Goal: Navigation & Orientation: Find specific page/section

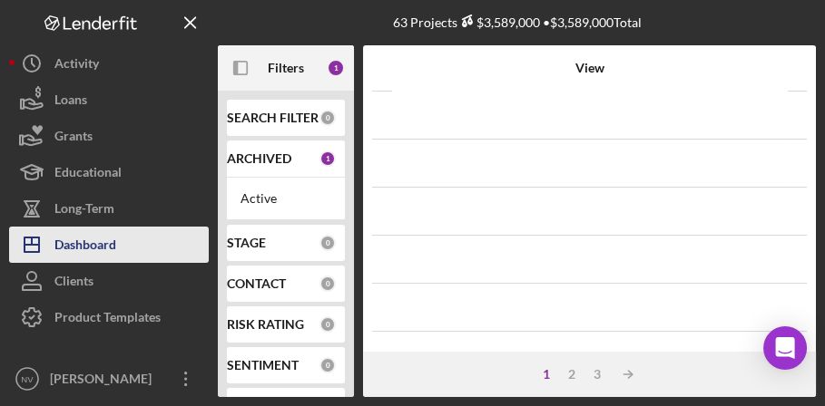
click at [78, 246] on div "Dashboard" at bounding box center [85, 247] width 62 height 41
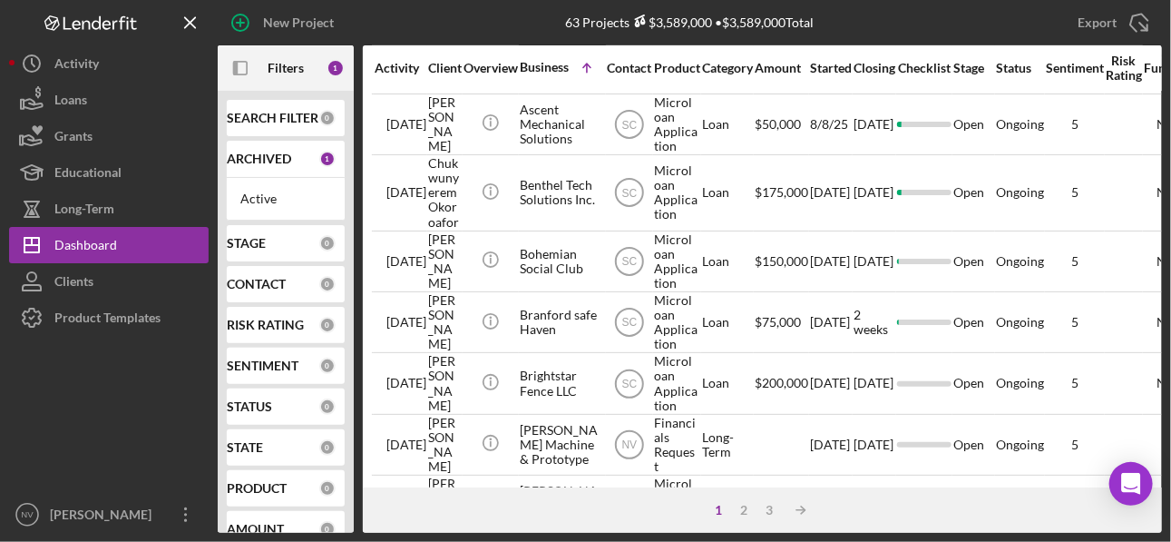
scroll to position [362, 0]
click at [744, 406] on div "2" at bounding box center [744, 510] width 25 height 15
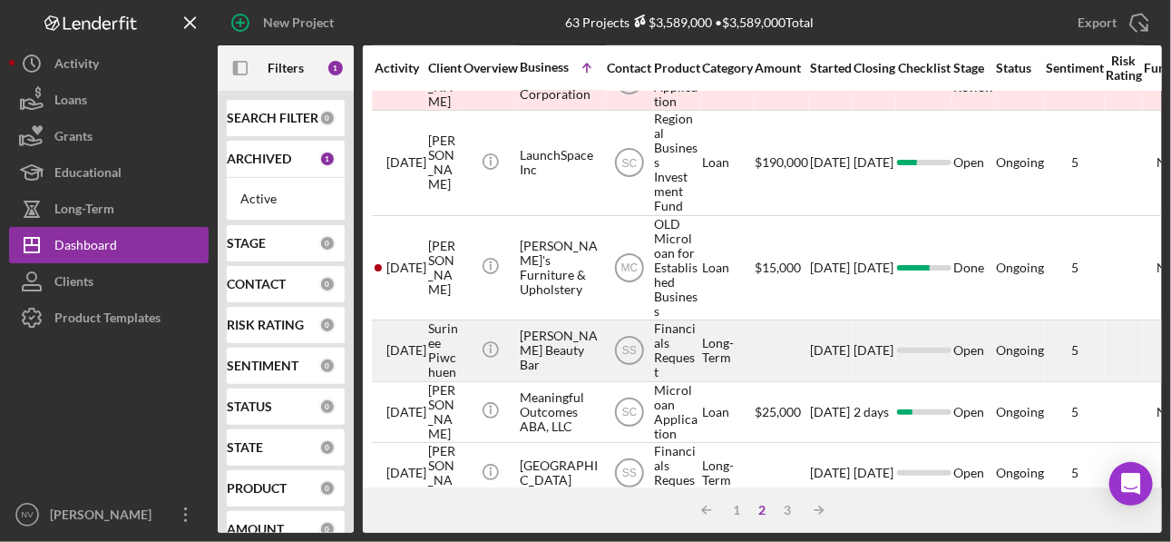
scroll to position [0, 0]
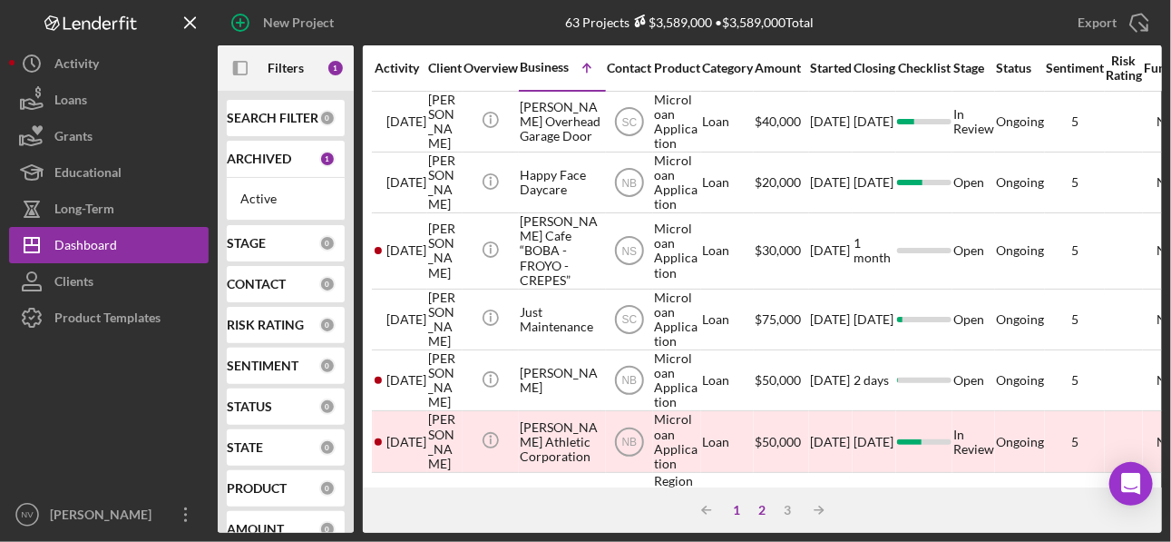
click at [743, 406] on div "1" at bounding box center [737, 510] width 25 height 15
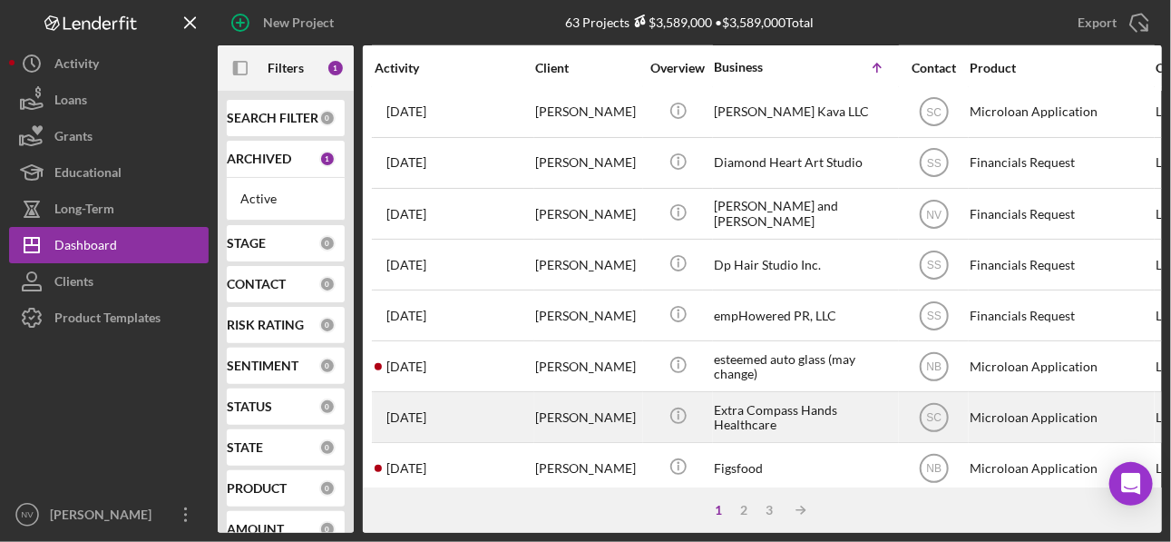
scroll to position [877, 0]
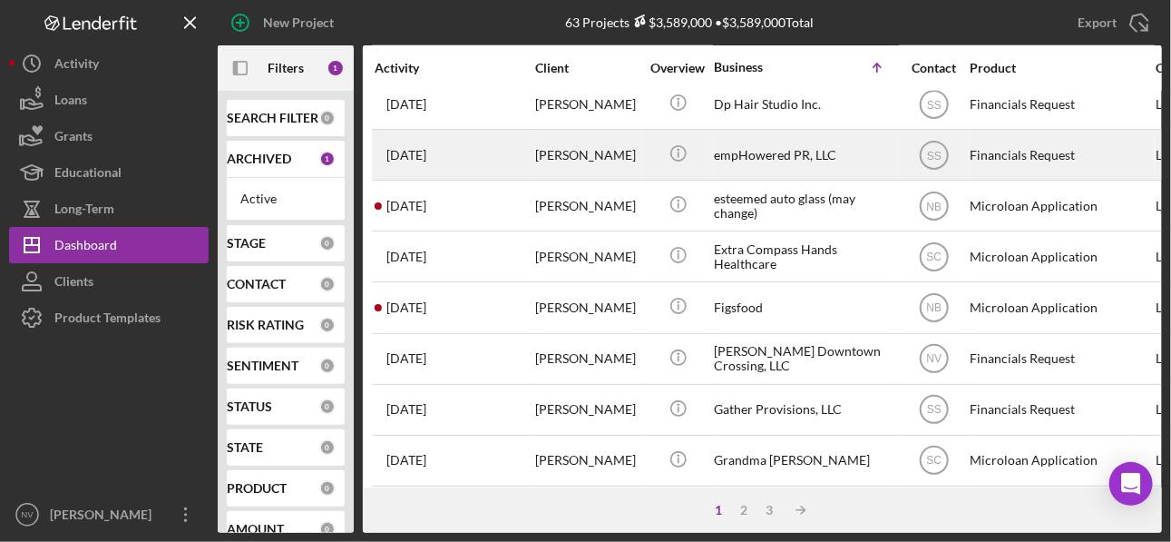
click at [465, 163] on div "[DATE] [PERSON_NAME]" at bounding box center [454, 155] width 159 height 48
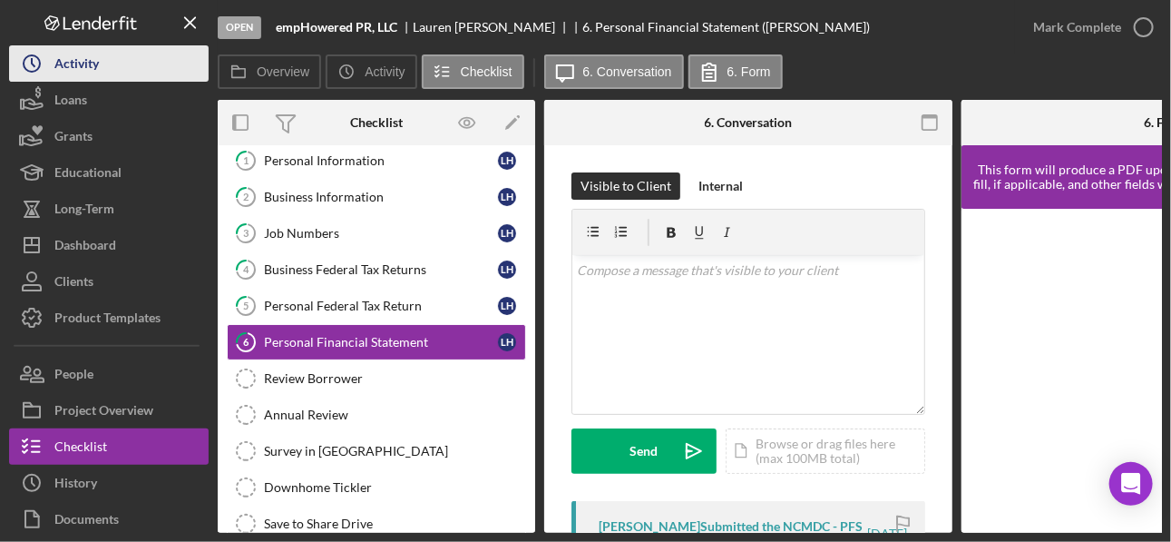
scroll to position [50, 0]
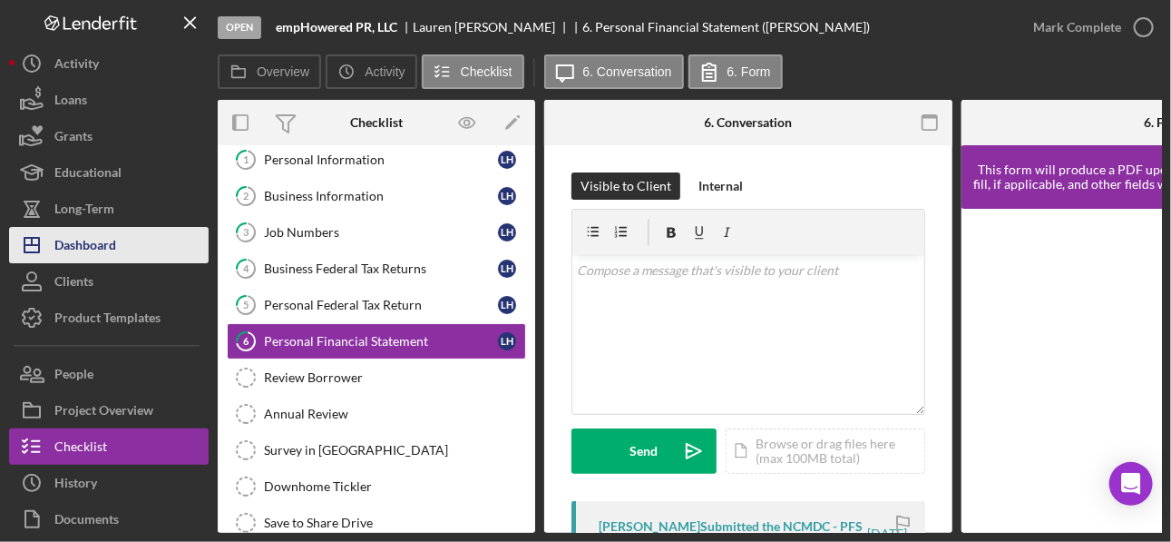
click at [80, 249] on div "Dashboard" at bounding box center [85, 247] width 62 height 41
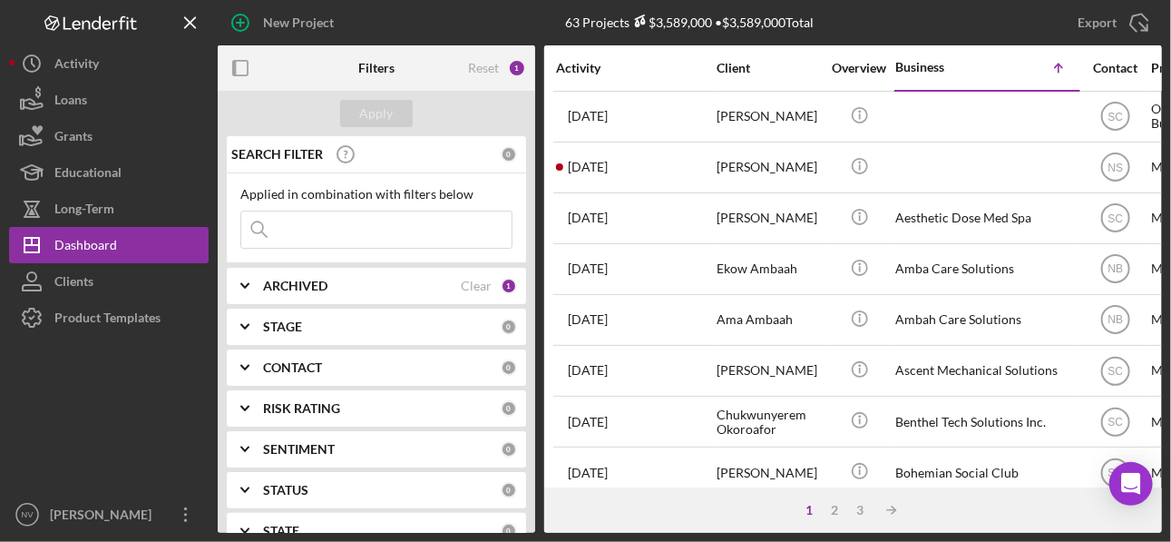
click at [601, 68] on div "Activity" at bounding box center [635, 68] width 159 height 15
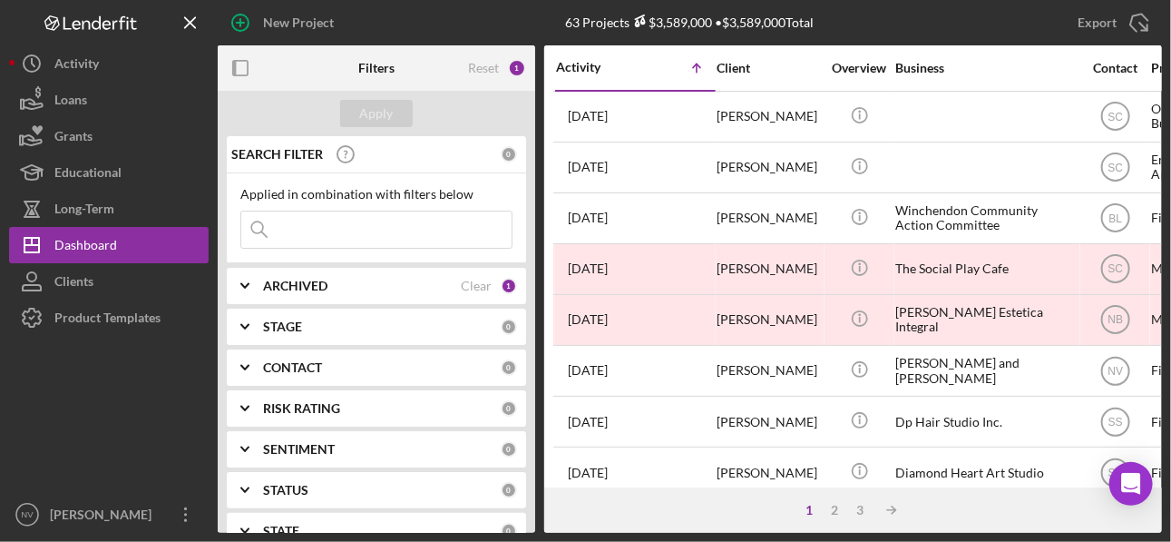
drag, startPoint x: 696, startPoint y: 64, endPoint x: 668, endPoint y: 63, distance: 28.1
click at [668, 63] on div "Icon/Table Sort Arrow" at bounding box center [676, 68] width 80 height 36
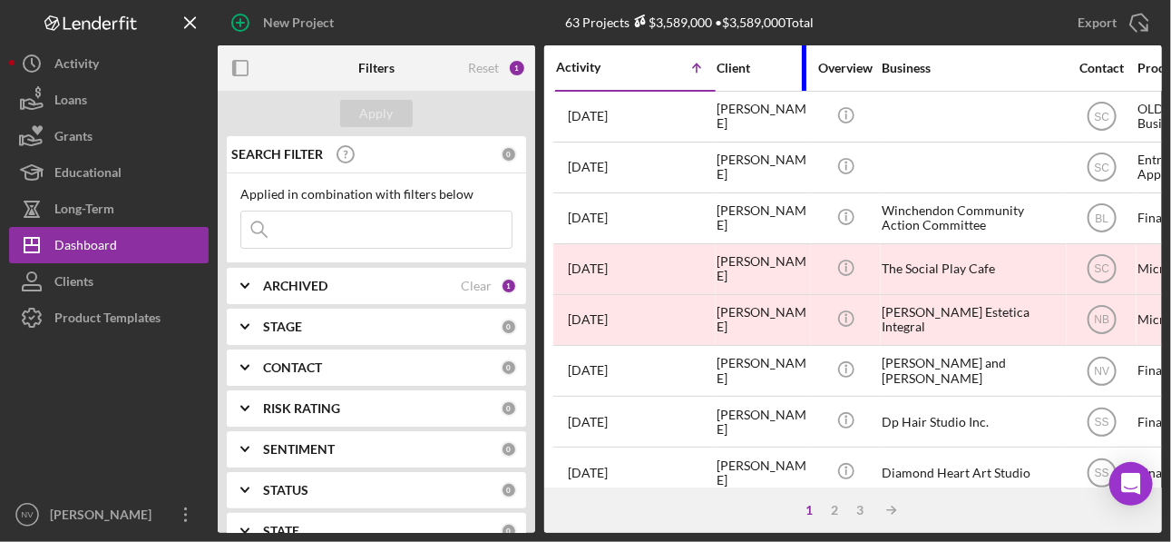
drag, startPoint x: 818, startPoint y: 68, endPoint x: 804, endPoint y: 64, distance: 15.0
click at [804, 64] on div at bounding box center [804, 67] width 5 height 45
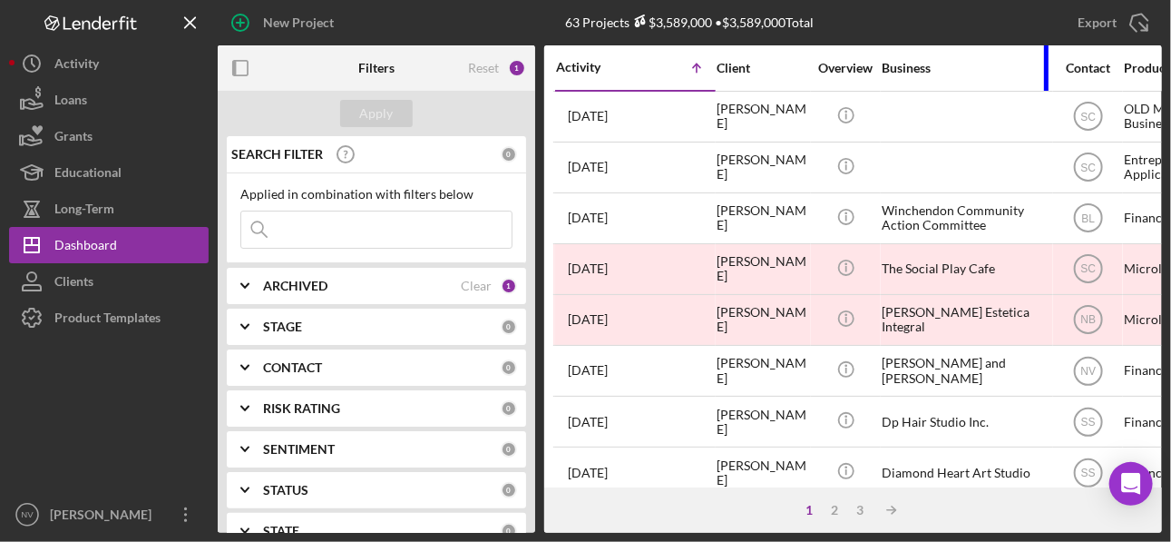
drag, startPoint x: 1063, startPoint y: 73, endPoint x: 1050, endPoint y: 71, distance: 13.7
click at [824, 71] on div at bounding box center [1046, 67] width 5 height 45
drag, startPoint x: 802, startPoint y: 68, endPoint x: 781, endPoint y: 64, distance: 21.2
click at [781, 64] on div "Client" at bounding box center [762, 68] width 91 height 44
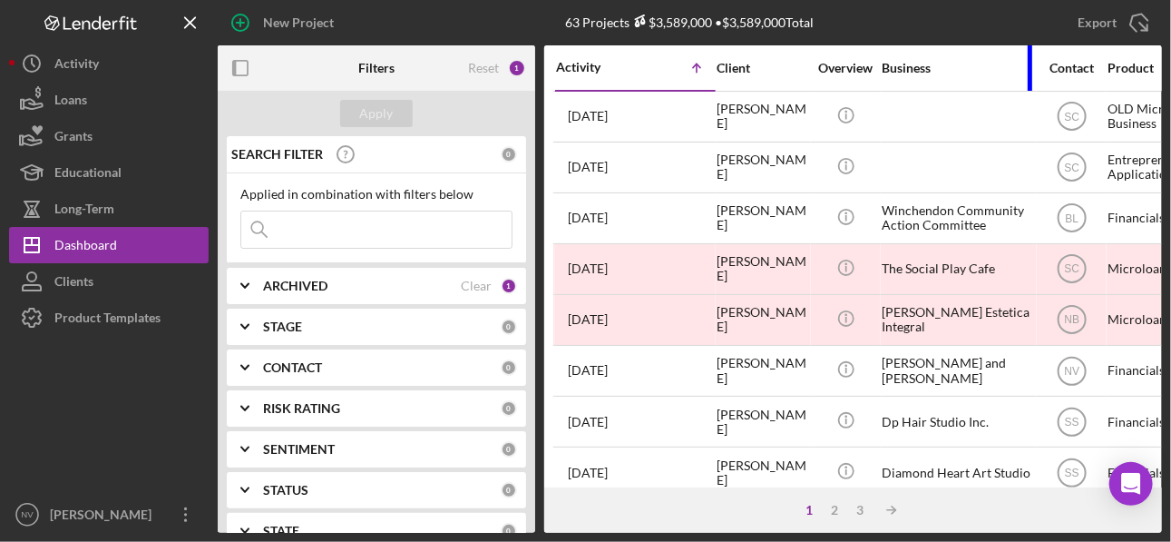
drag, startPoint x: 1049, startPoint y: 66, endPoint x: 1032, endPoint y: 68, distance: 16.4
click at [824, 68] on div at bounding box center [1030, 67] width 5 height 45
drag, startPoint x: 805, startPoint y: 70, endPoint x: 767, endPoint y: 69, distance: 38.1
click at [767, 69] on div "Client" at bounding box center [762, 68] width 91 height 44
drag, startPoint x: 670, startPoint y: 76, endPoint x: 682, endPoint y: 87, distance: 16.1
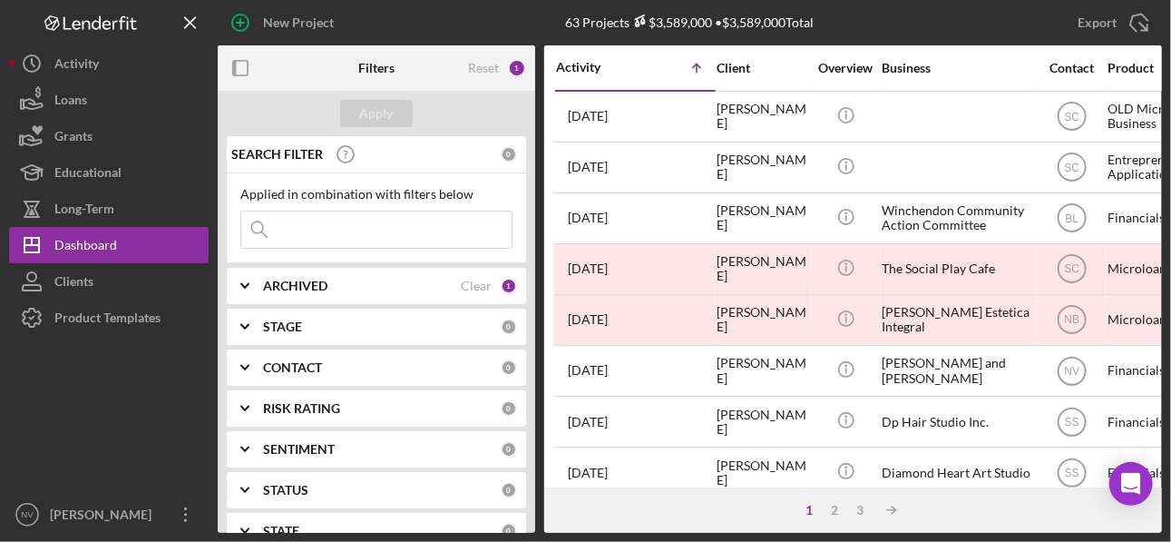
click at [661, 76] on div "Icon/Table Sort Arrow" at bounding box center [676, 68] width 80 height 36
click at [824, 70] on div "Overview" at bounding box center [846, 68] width 68 height 15
click at [824, 85] on div "Business" at bounding box center [958, 68] width 152 height 44
click at [733, 83] on div "Client" at bounding box center [762, 68] width 91 height 44
click at [824, 65] on div "Business" at bounding box center [958, 68] width 152 height 15
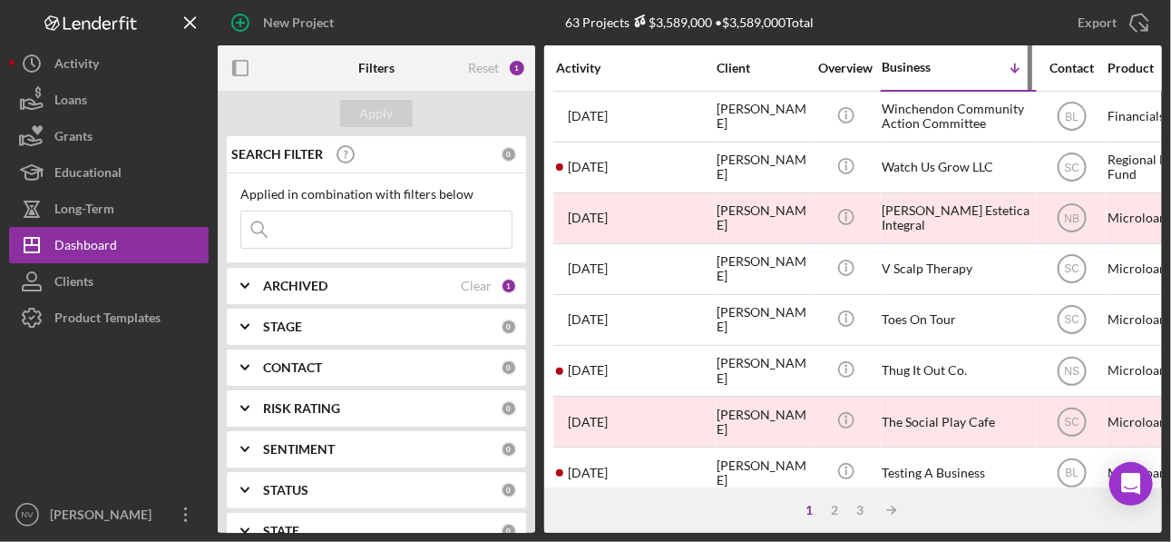
click at [824, 70] on div "Business" at bounding box center [920, 67] width 76 height 15
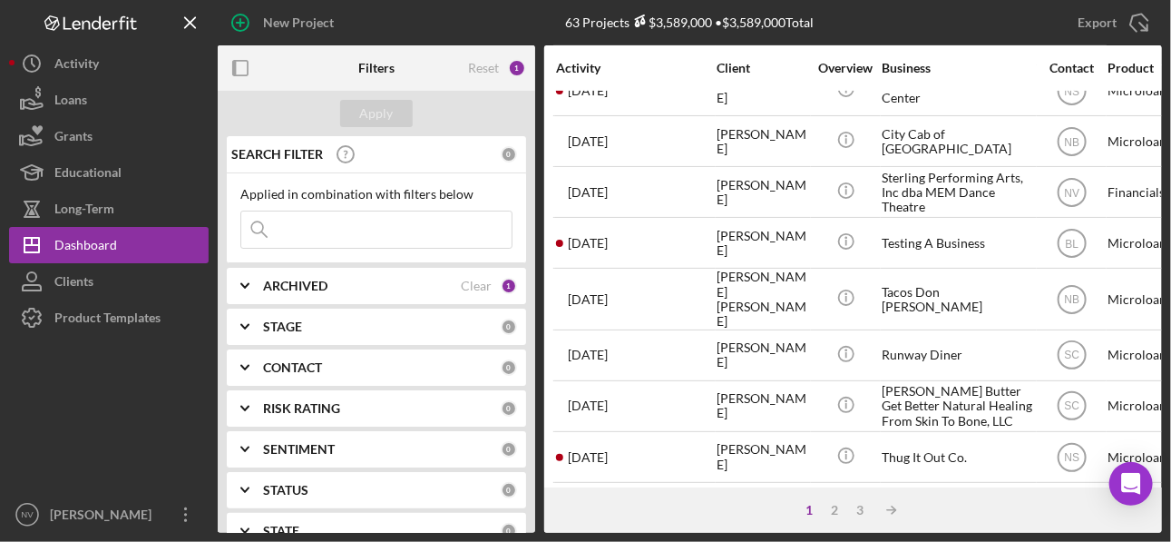
scroll to position [362, 0]
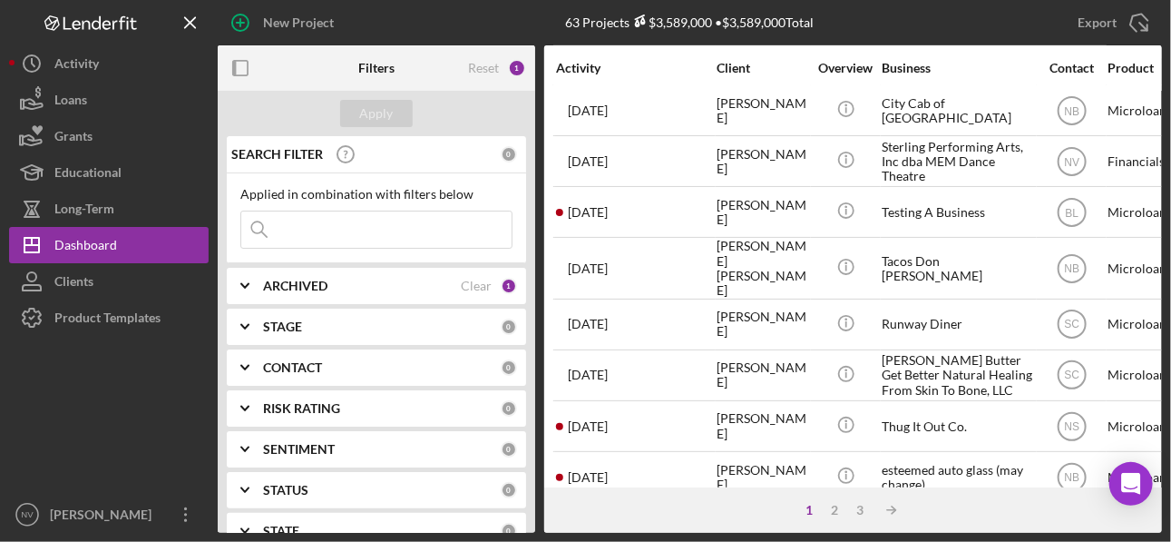
click at [807, 406] on div "1" at bounding box center [810, 510] width 25 height 15
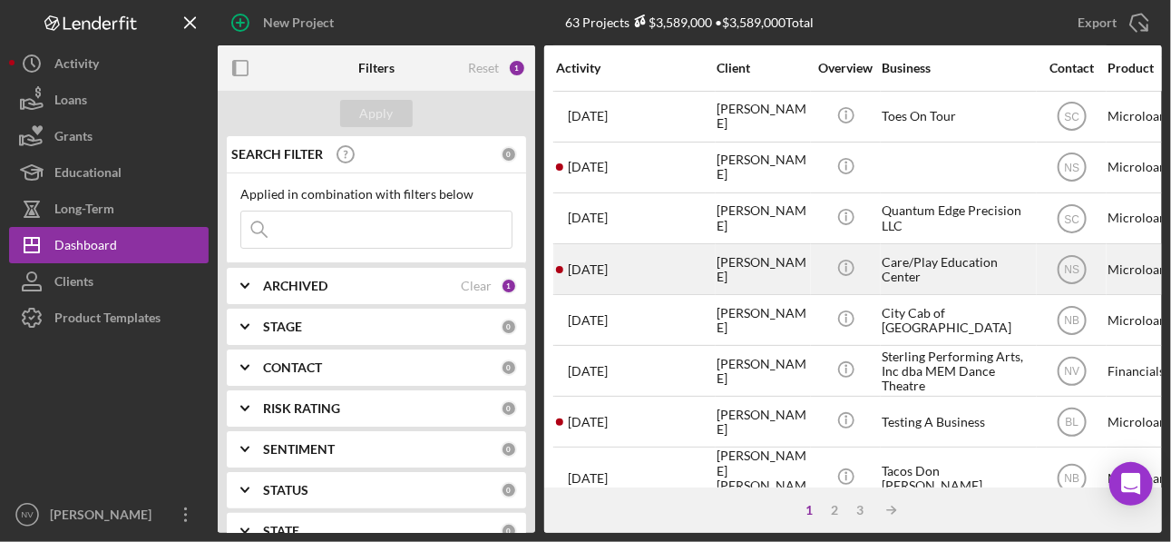
scroll to position [0, 0]
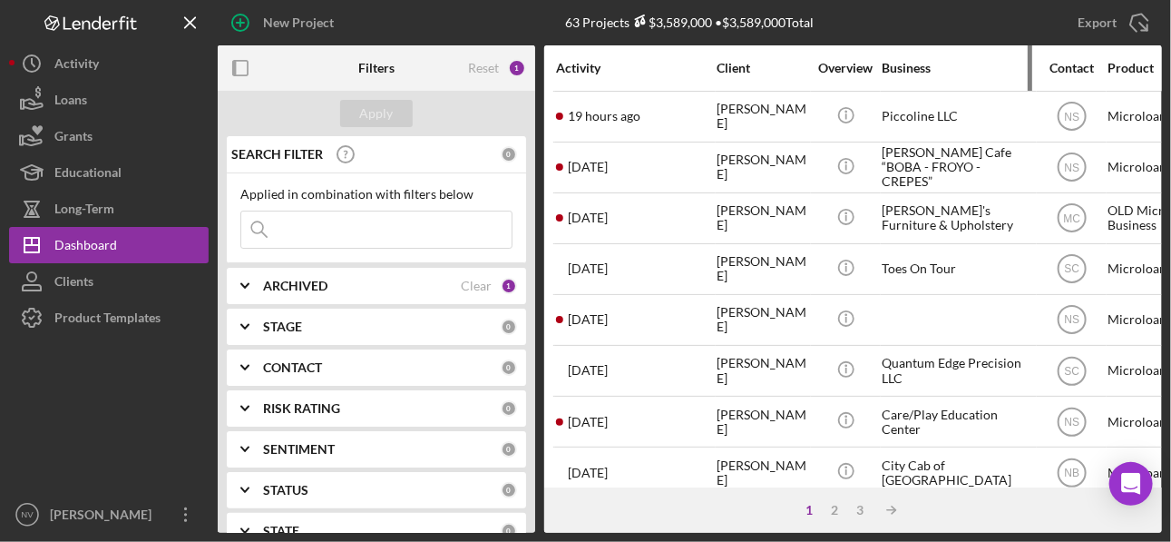
click at [824, 62] on div "Business" at bounding box center [958, 68] width 152 height 15
